Goal: Complete application form

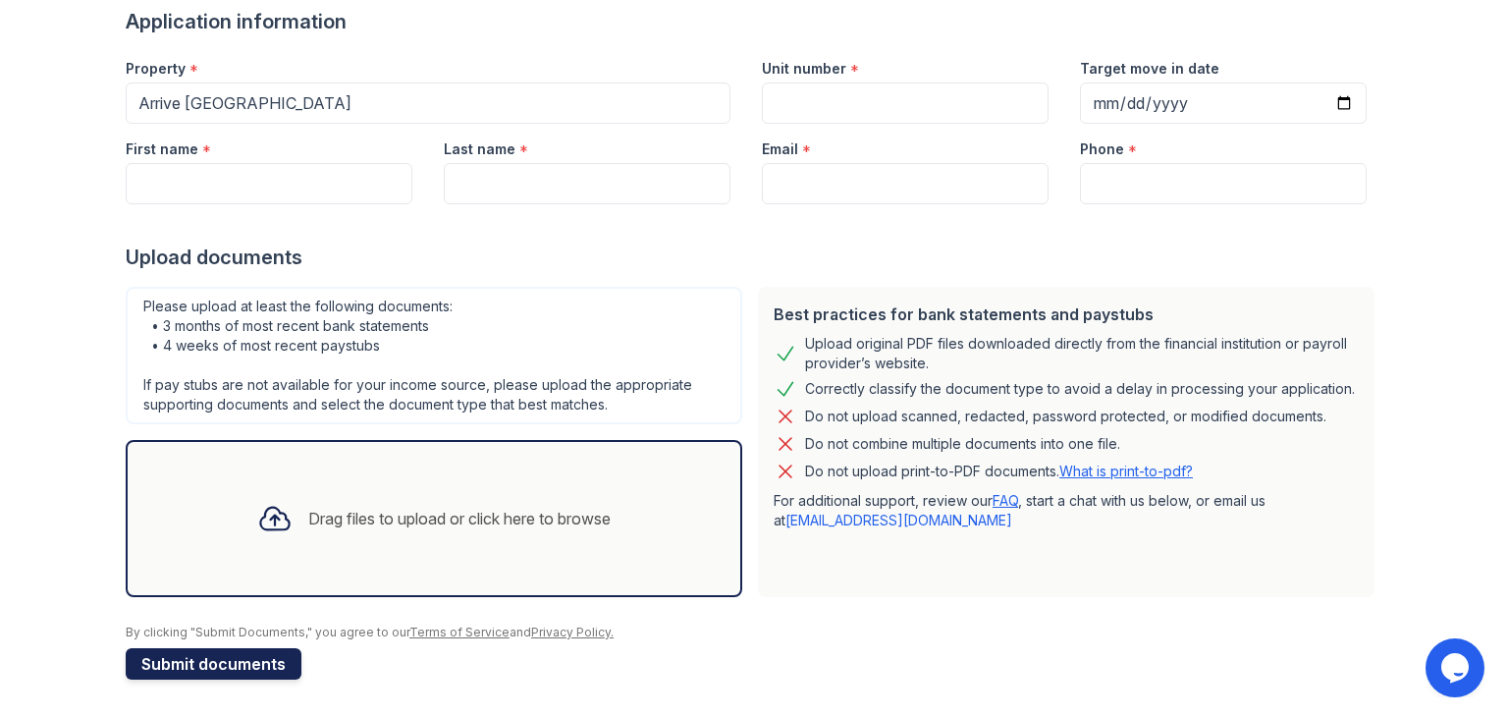
click at [224, 652] on button "Submit documents" at bounding box center [214, 663] width 176 height 31
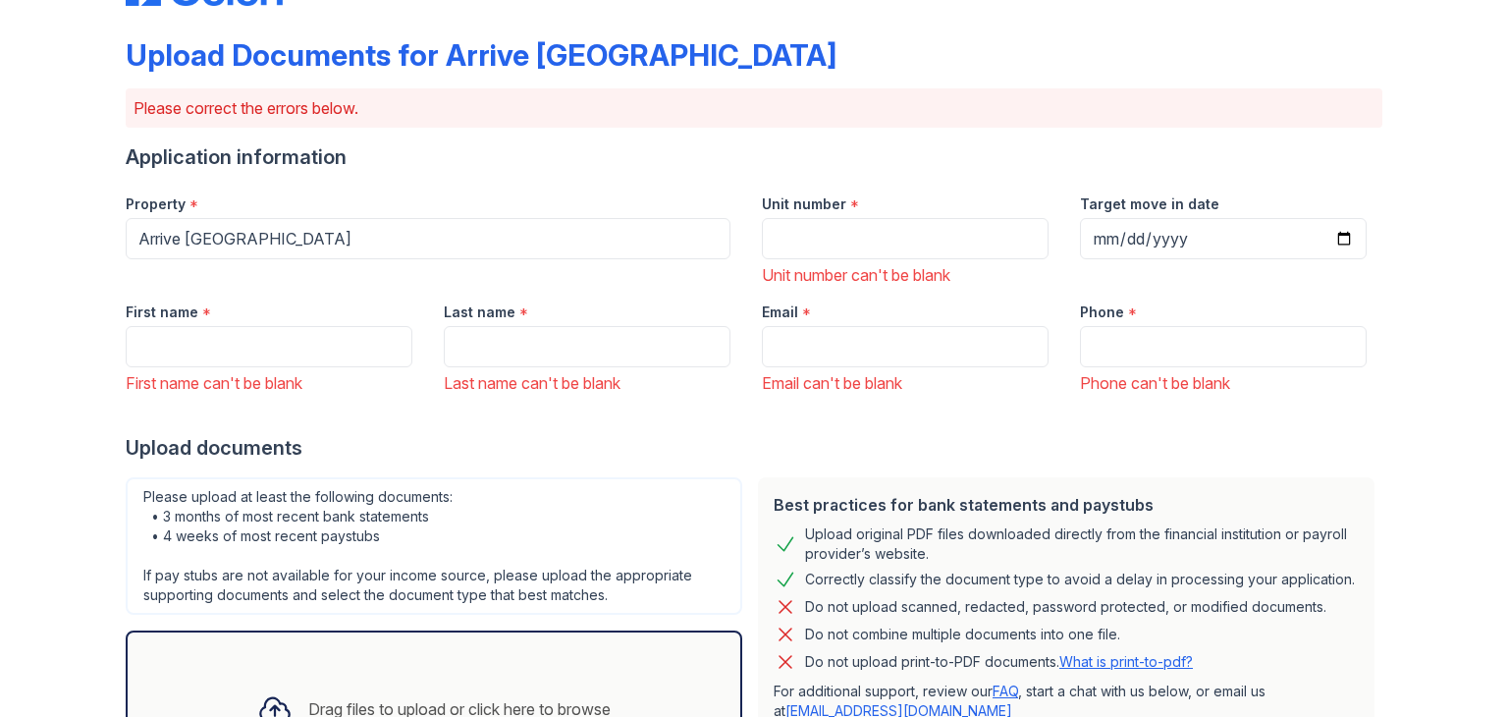
scroll to position [75, 0]
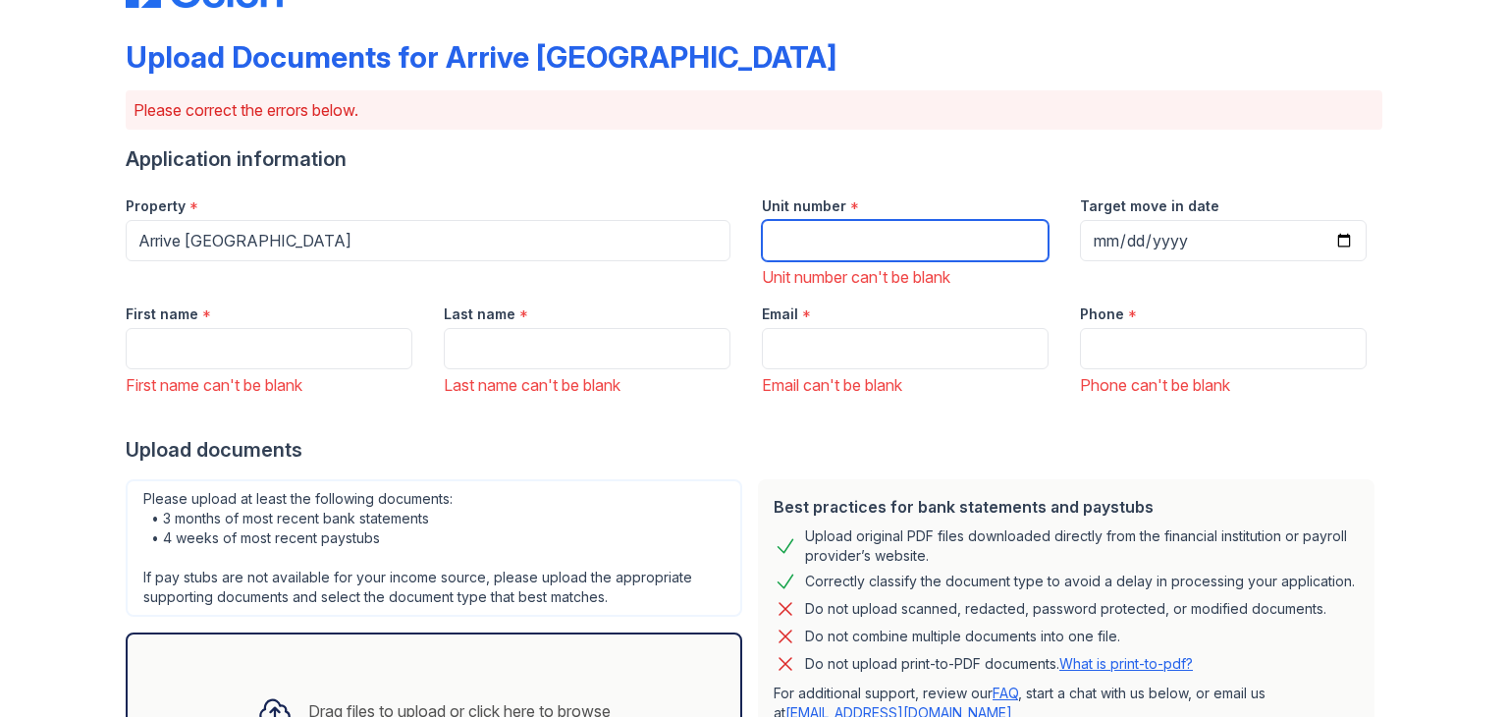
click at [817, 244] on input "Unit number" at bounding box center [905, 240] width 287 height 41
type input "121"
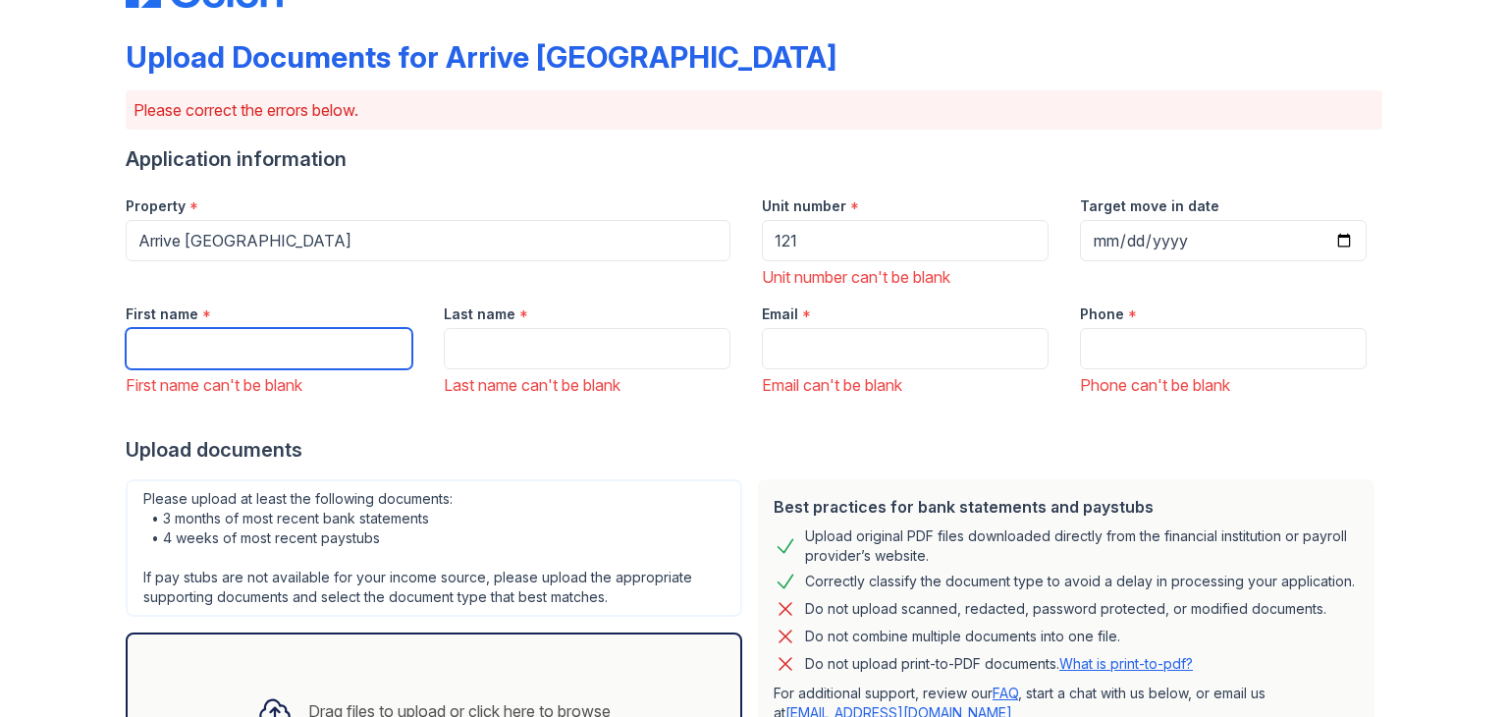
click at [259, 353] on input "First name" at bounding box center [269, 348] width 287 height 41
type input "[PERSON_NAME]"
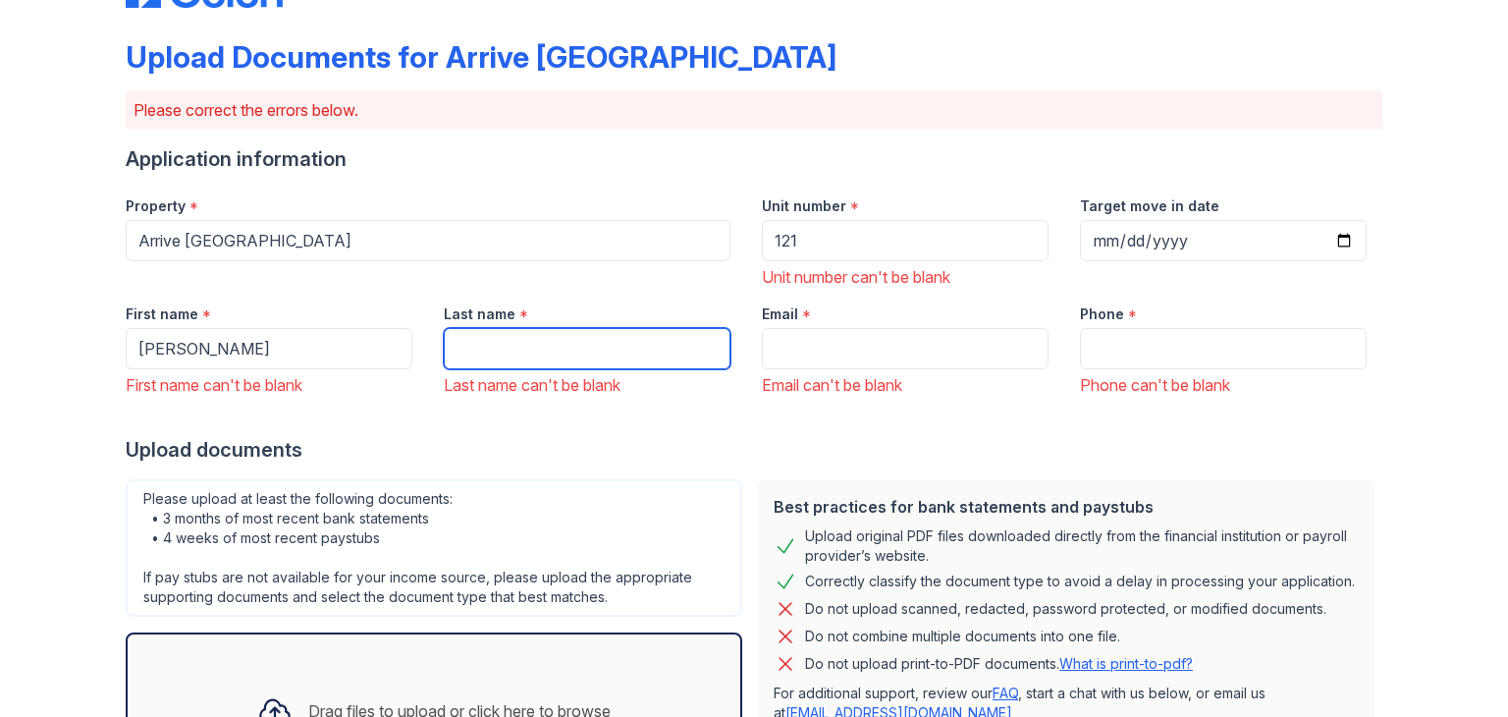
type input "[PERSON_NAME]"
type input "[EMAIL_ADDRESS][DOMAIN_NAME]"
type input "5087260527"
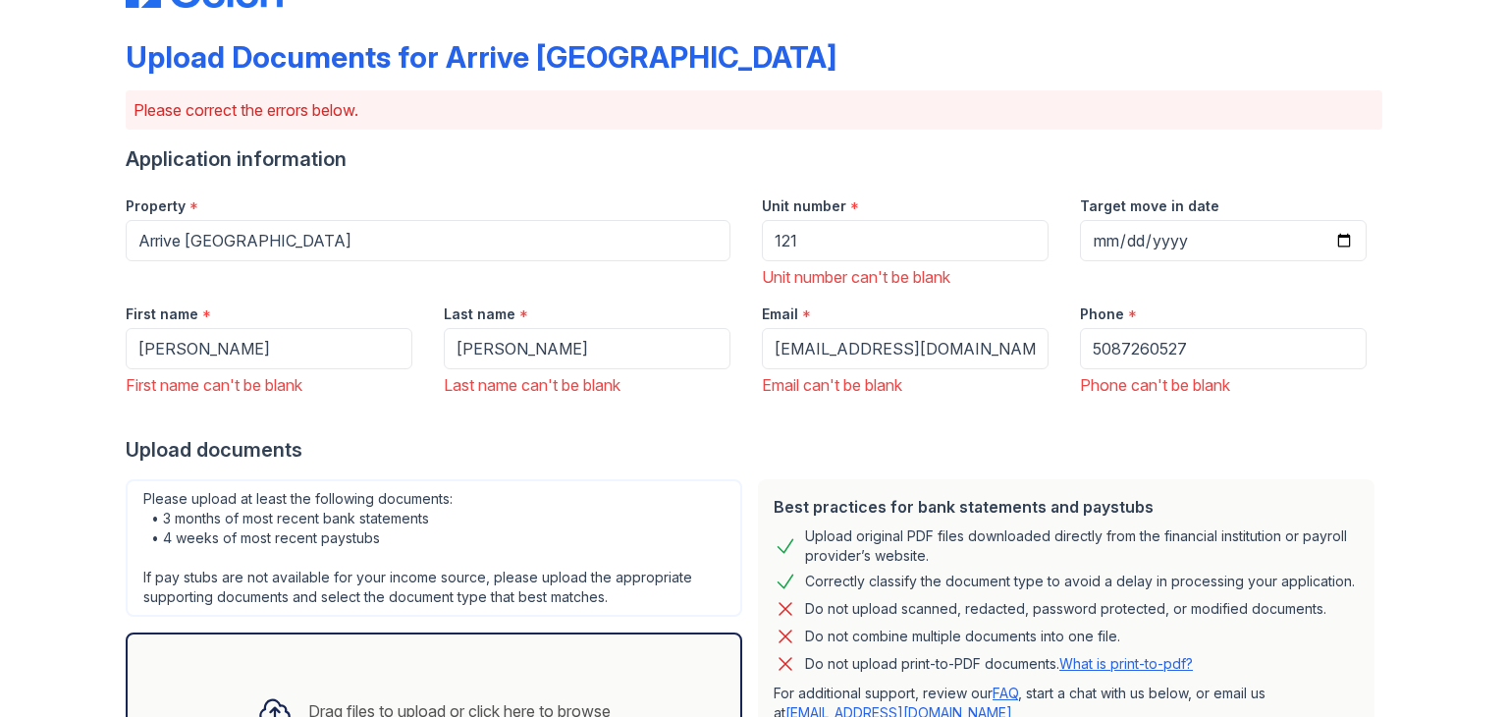
click at [1433, 420] on div "Upload Documents for Arrive [GEOGRAPHIC_DATA] Please correct the errors below. …" at bounding box center [753, 469] width 1445 height 1088
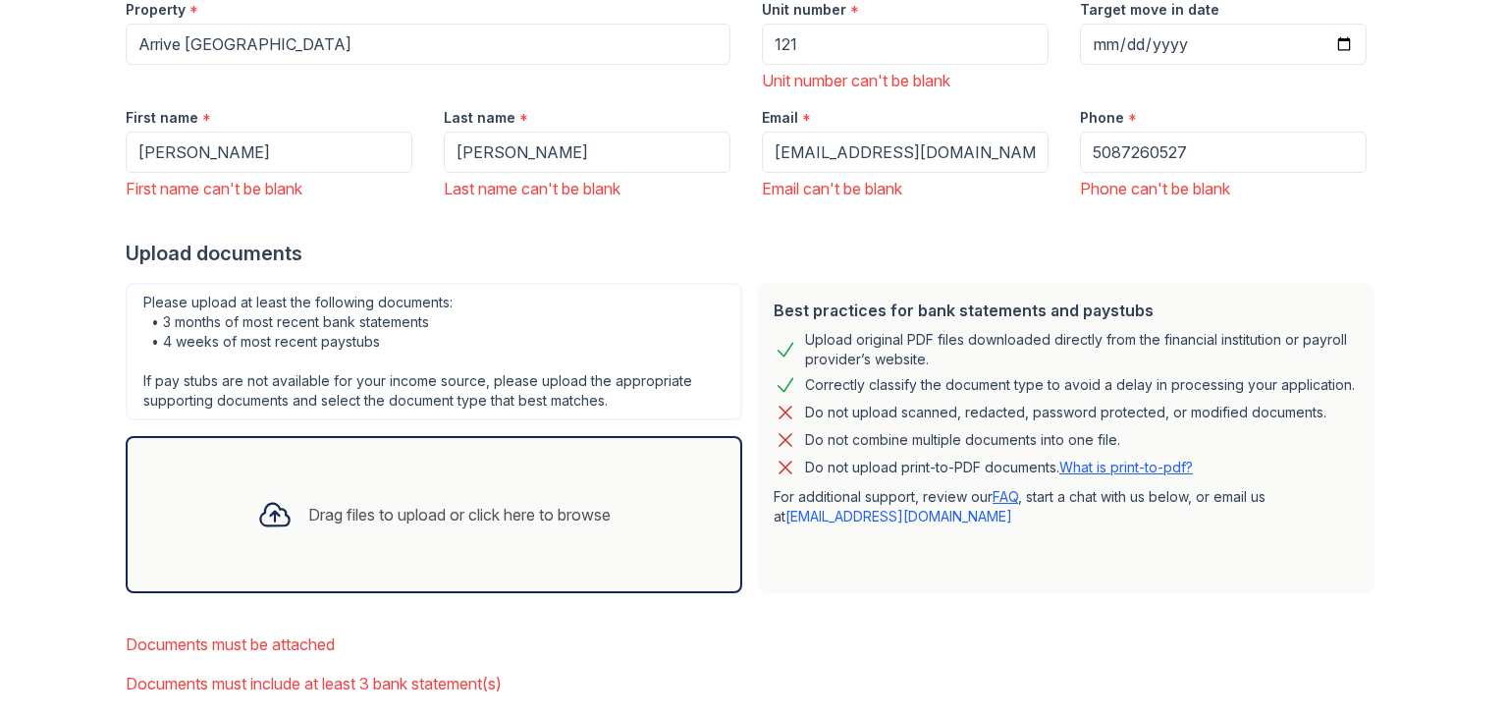
scroll to position [369, 0]
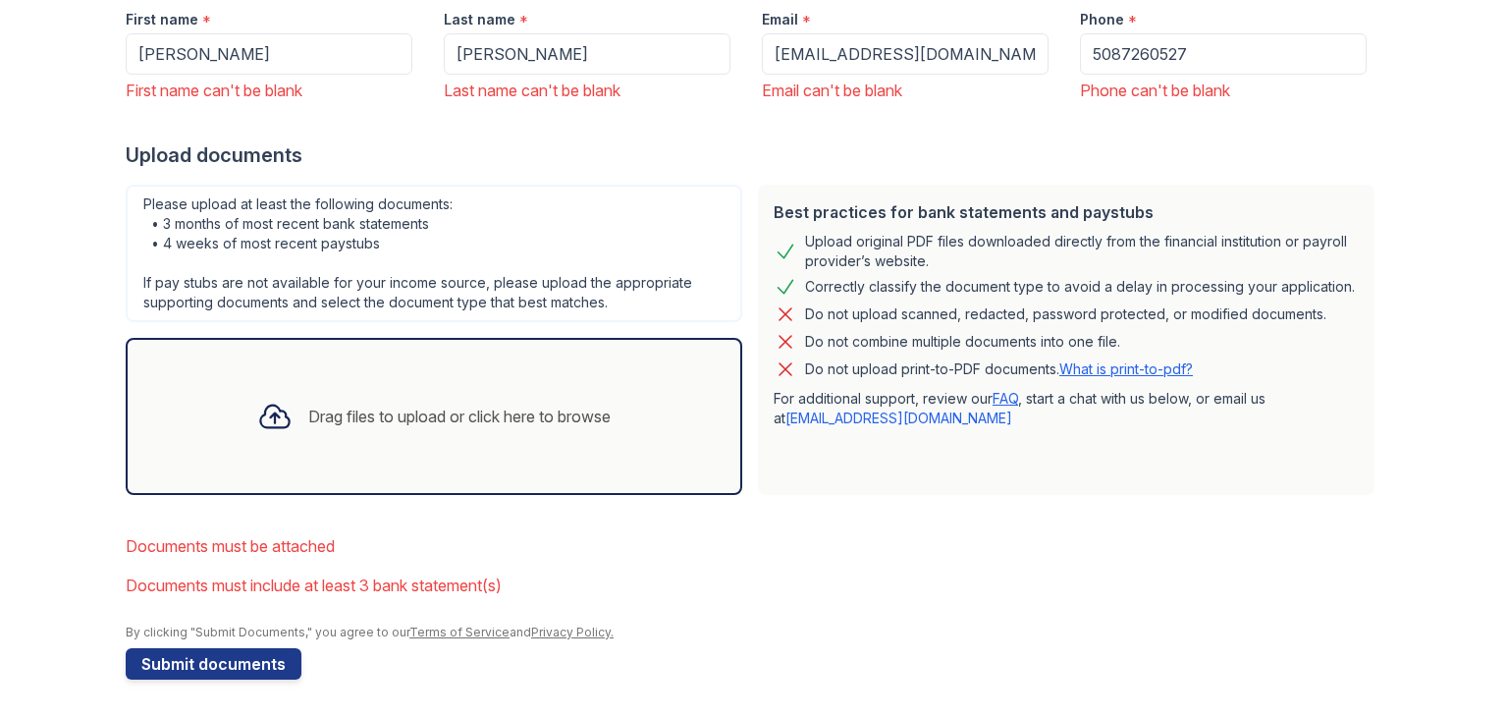
click at [308, 404] on div "Drag files to upload or click here to browse" at bounding box center [459, 416] width 302 height 24
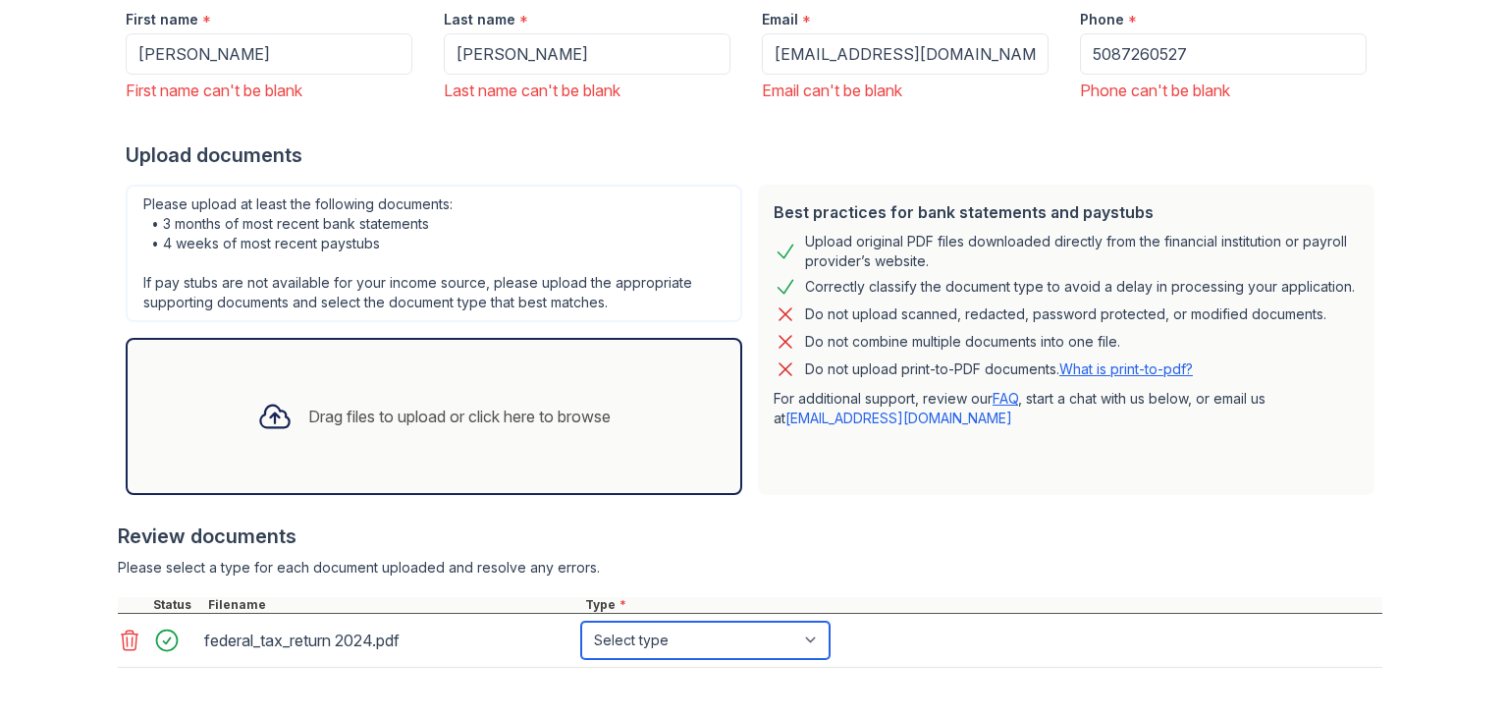
click at [734, 637] on select "Select type Paystub Bank Statement Offer Letter Tax Documents Benefit Award Let…" at bounding box center [705, 639] width 248 height 37
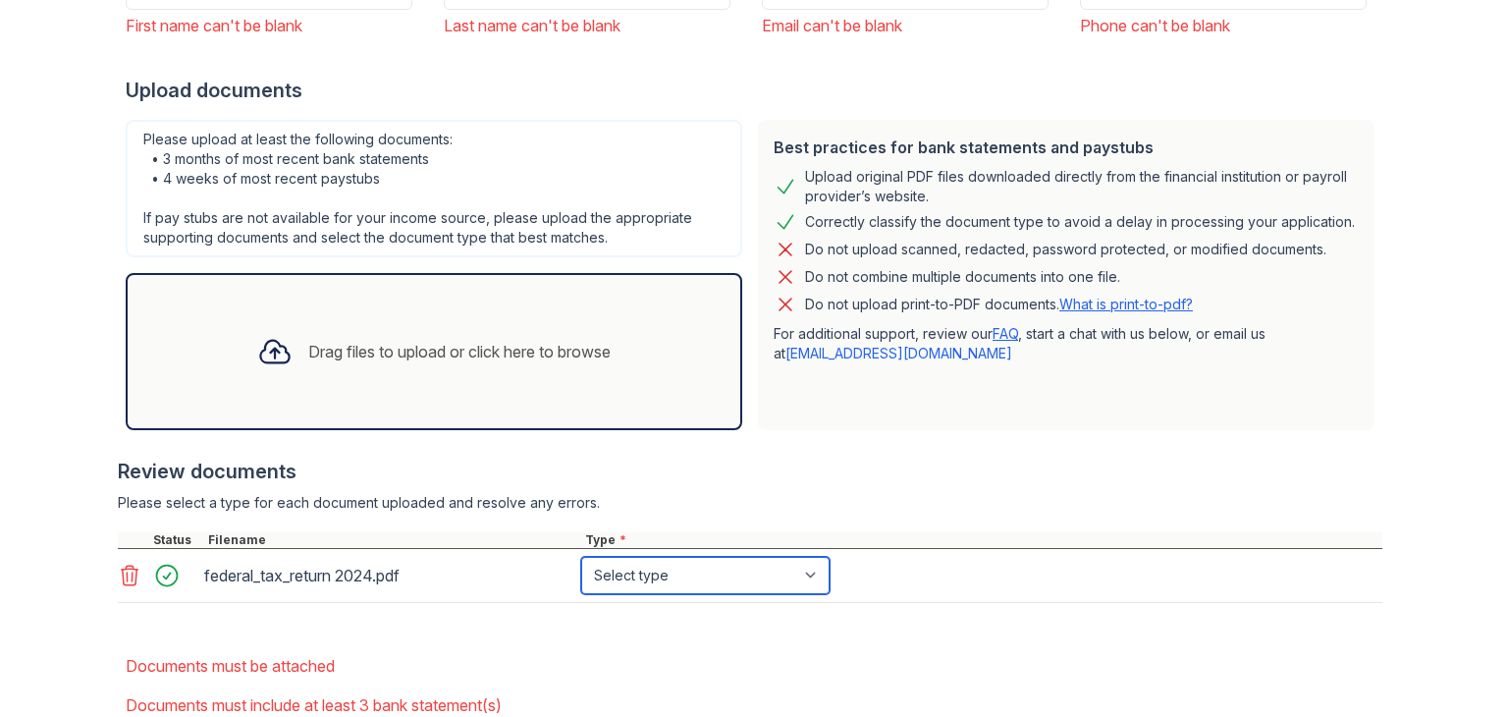
scroll to position [467, 0]
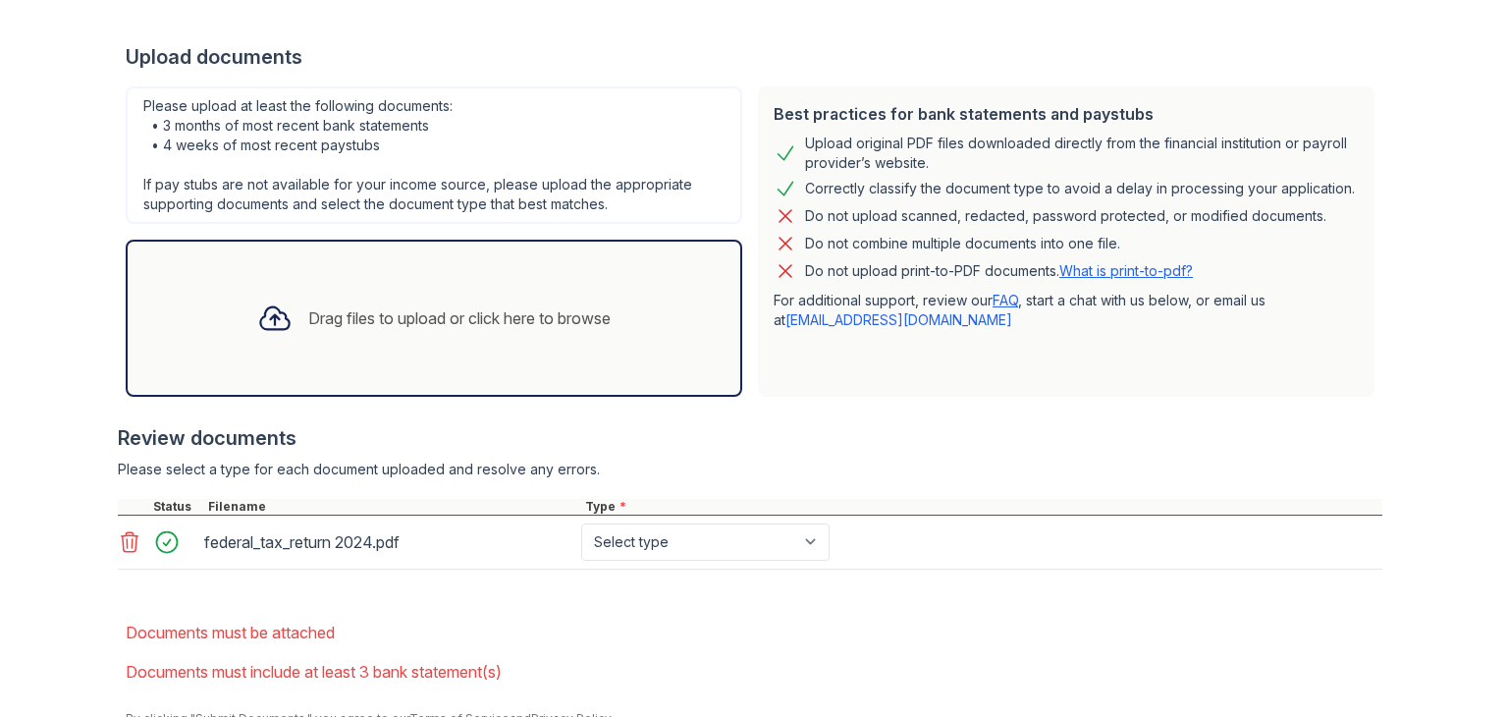
click at [821, 519] on div "federal_tax_return 2024.pdf Select type Paystub Bank Statement Offer Letter Tax…" at bounding box center [750, 542] width 1264 height 54
click at [806, 531] on select "Select type Paystub Bank Statement Offer Letter Tax Documents Benefit Award Let…" at bounding box center [705, 541] width 248 height 37
select select "tax_documents"
click at [581, 523] on select "Select type Paystub Bank Statement Offer Letter Tax Documents Benefit Award Let…" at bounding box center [705, 541] width 248 height 37
click at [921, 459] on div "Please select a type for each document uploaded and resolve any errors." at bounding box center [750, 469] width 1264 height 20
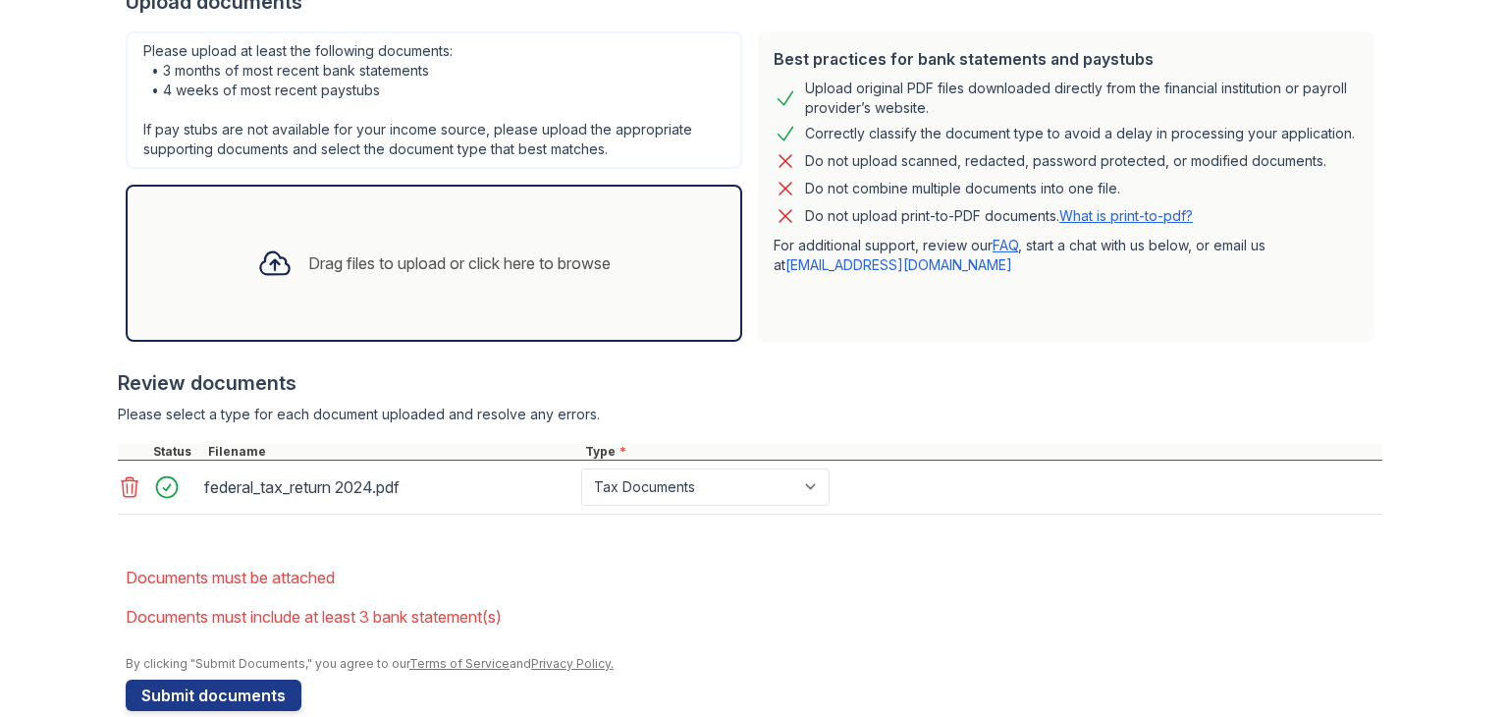
scroll to position [554, 0]
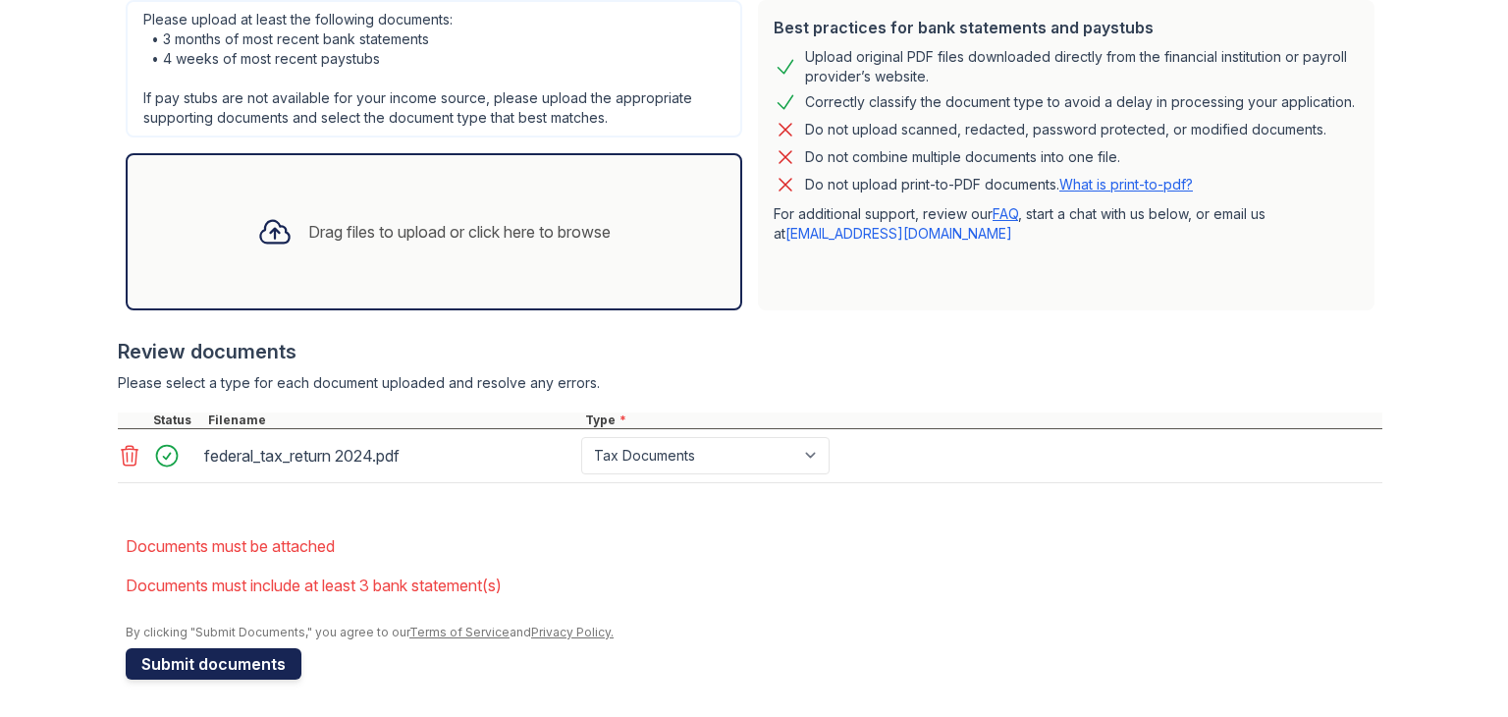
click at [241, 666] on button "Submit documents" at bounding box center [214, 663] width 176 height 31
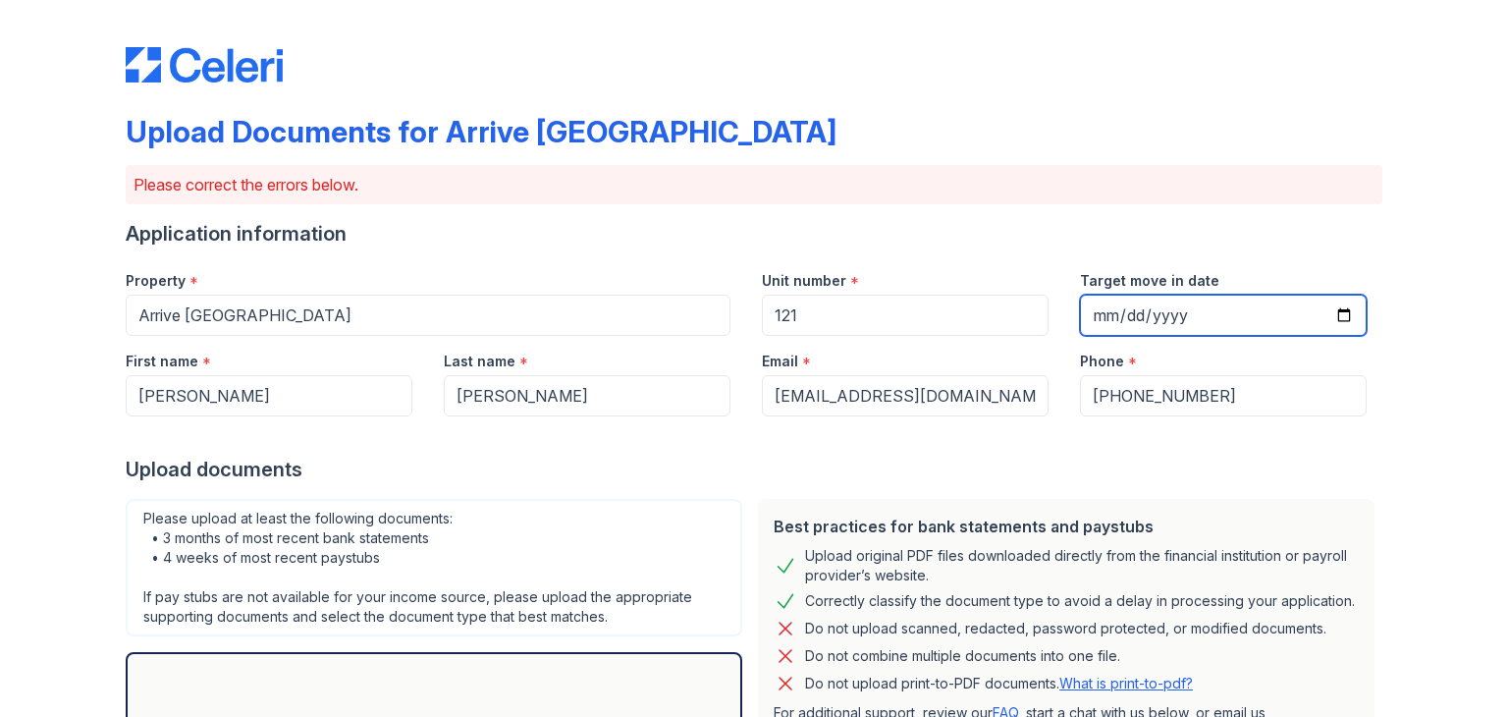
click at [1184, 307] on input "Target move in date" at bounding box center [1223, 315] width 287 height 41
type input "[DATE]"
click at [1393, 317] on div "Upload Documents for Arrive [GEOGRAPHIC_DATA] Please correct the errors below. …" at bounding box center [753, 589] width 1445 height 1178
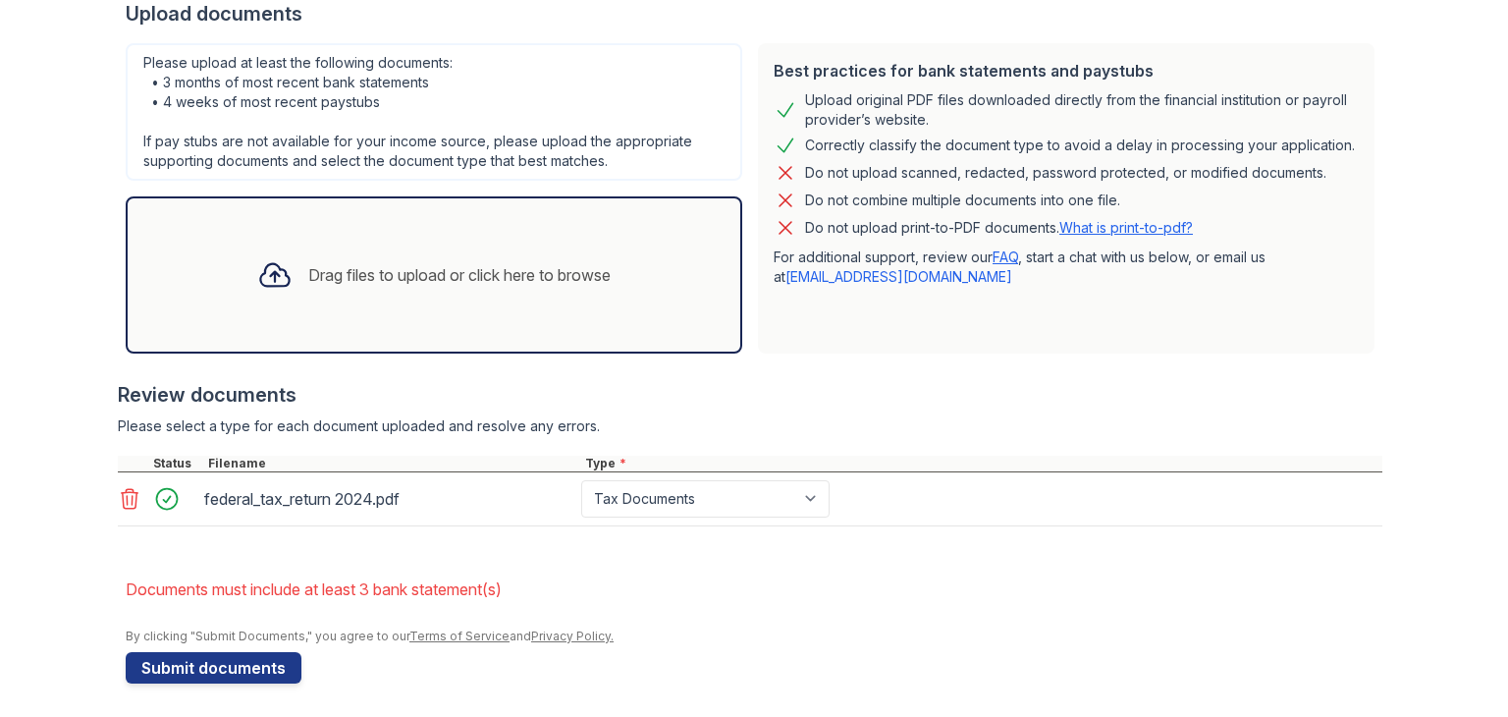
scroll to position [459, 0]
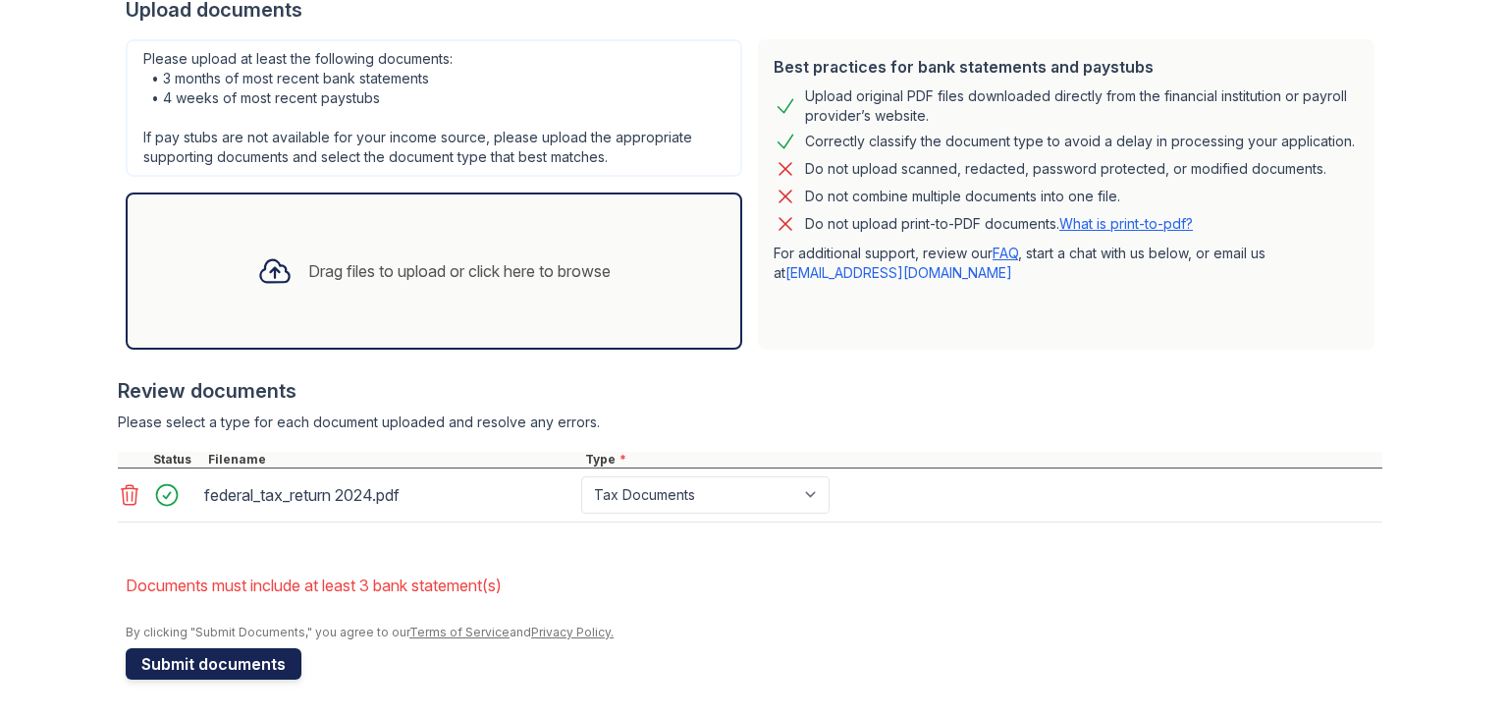
click at [224, 662] on button "Submit documents" at bounding box center [214, 663] width 176 height 31
click at [219, 660] on button "Submit documents" at bounding box center [214, 663] width 176 height 31
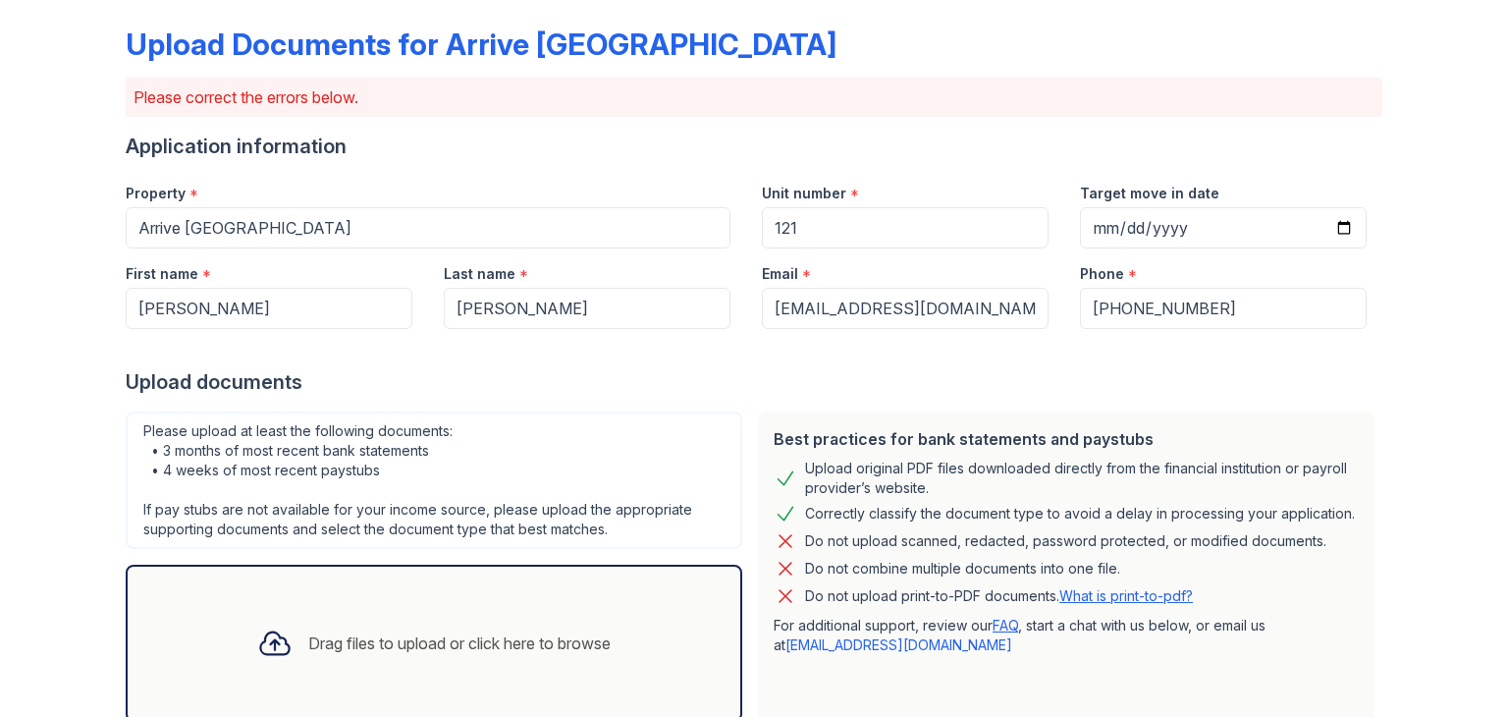
scroll to position [0, 0]
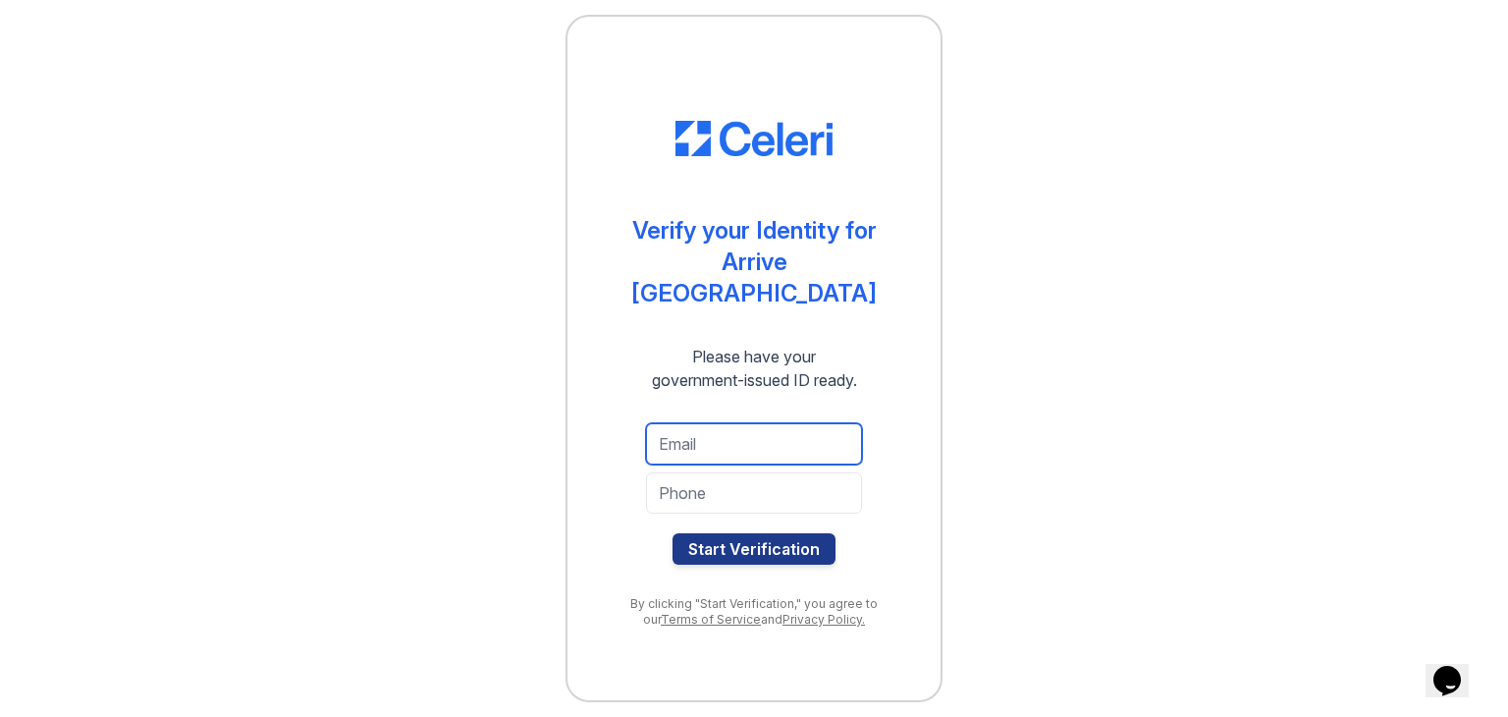
click at [695, 436] on input "email" at bounding box center [754, 443] width 216 height 41
type input "[EMAIL_ADDRESS][DOMAIN_NAME]"
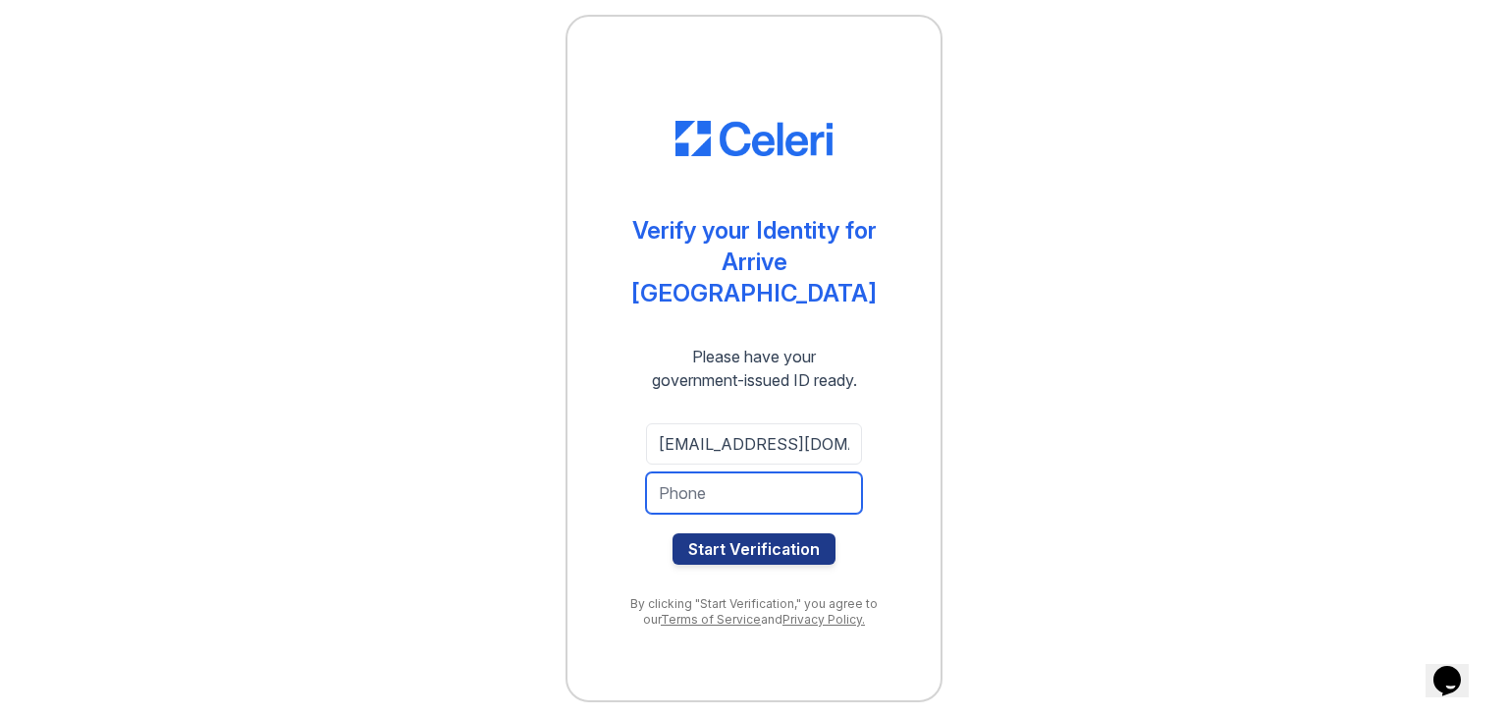
click at [703, 472] on input "tel" at bounding box center [754, 492] width 216 height 41
type input "5087260527"
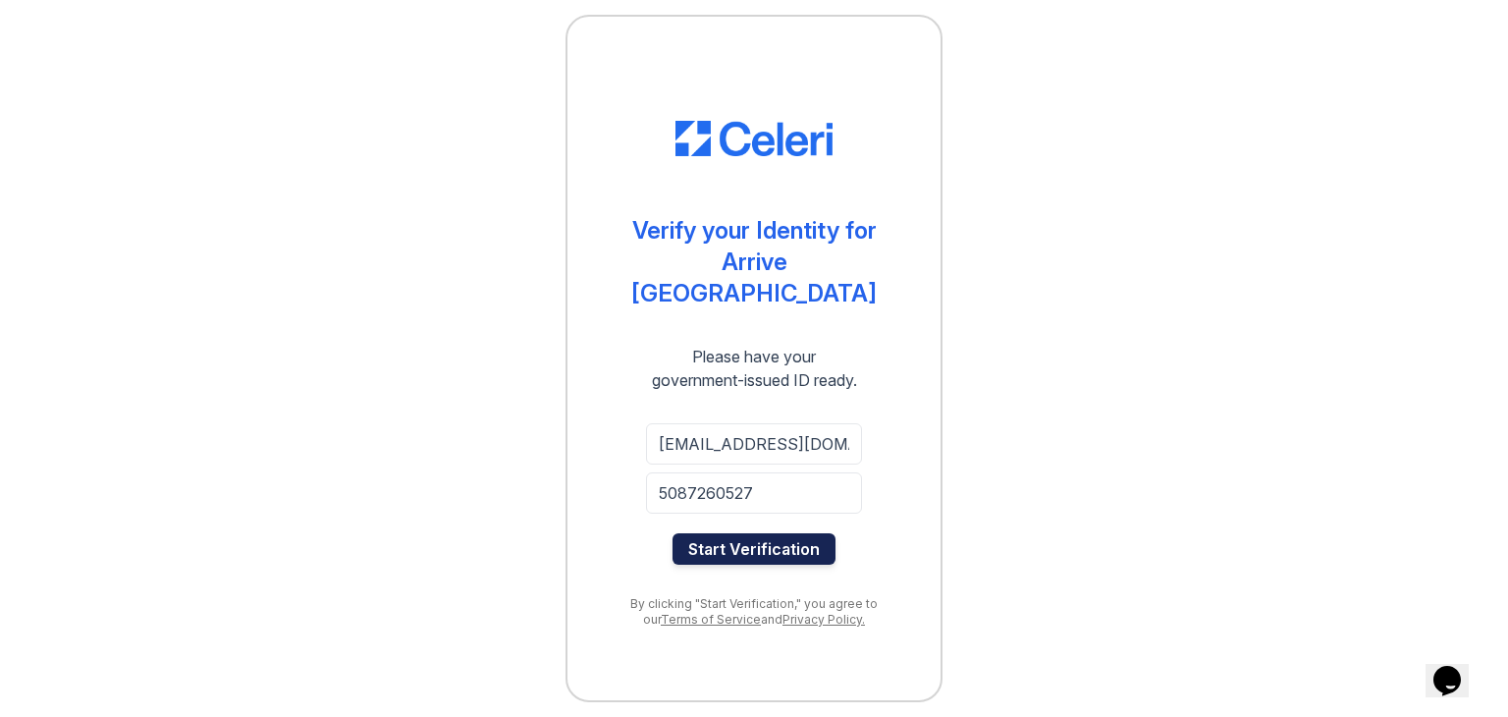
click at [754, 539] on button "Start Verification" at bounding box center [753, 548] width 163 height 31
